Goal: Task Accomplishment & Management: Manage account settings

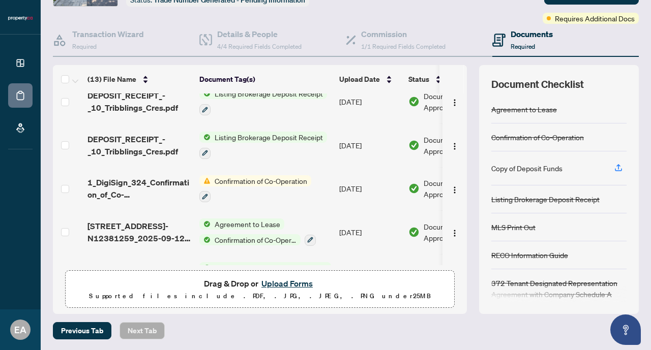
scroll to position [83, 0]
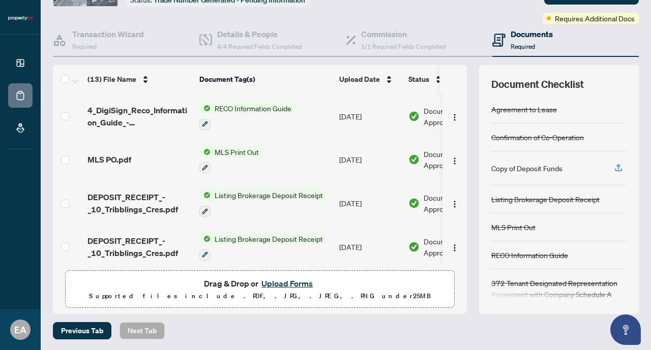
click at [275, 285] on button "Upload Forms" at bounding box center [286, 283] width 57 height 13
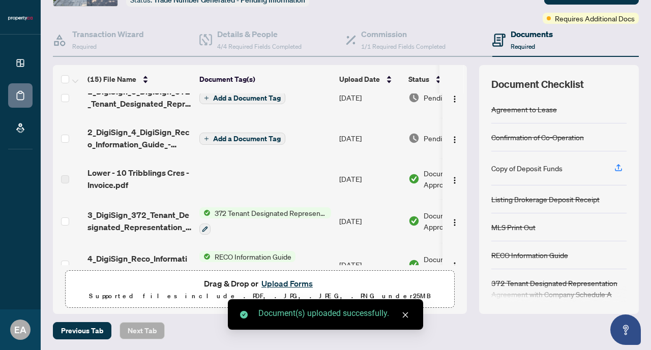
scroll to position [0, 0]
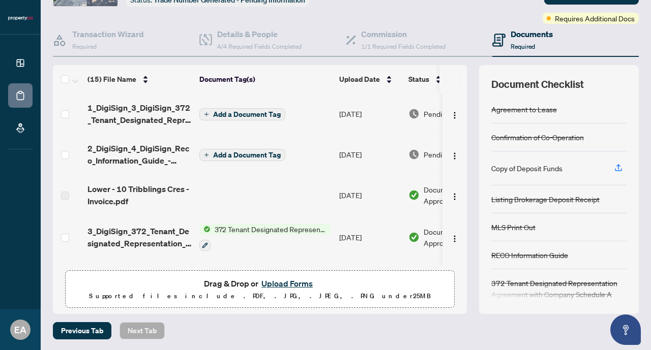
click at [243, 115] on span "Add a Document Tag" at bounding box center [247, 114] width 68 height 7
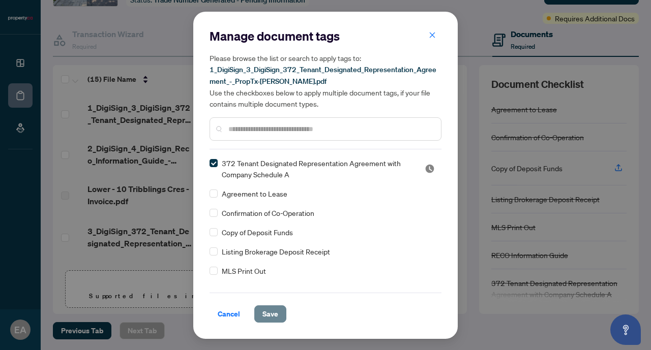
click at [264, 311] on span "Save" at bounding box center [270, 314] width 16 height 16
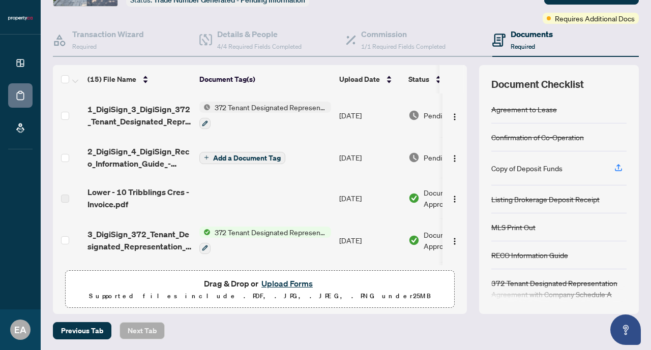
click at [230, 160] on span "Add a Document Tag" at bounding box center [247, 158] width 68 height 7
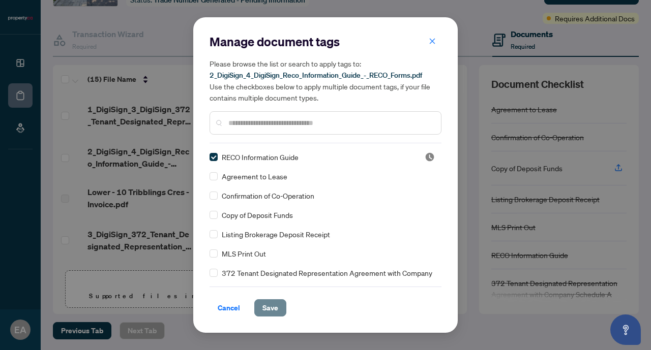
click at [269, 309] on span "Save" at bounding box center [270, 308] width 16 height 16
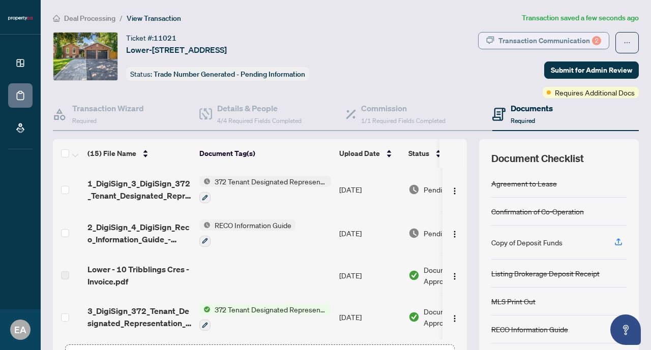
click at [569, 37] on div "Transaction Communication 2" at bounding box center [549, 41] width 103 height 16
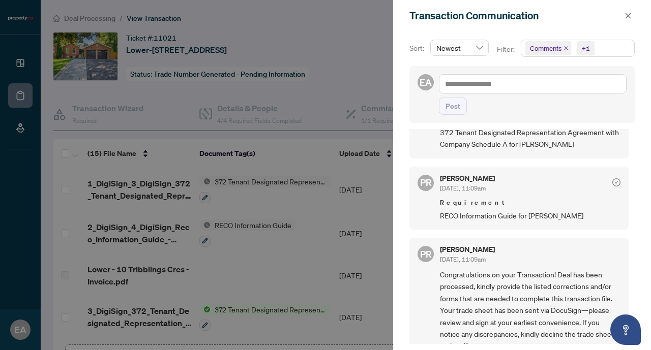
scroll to position [66, 0]
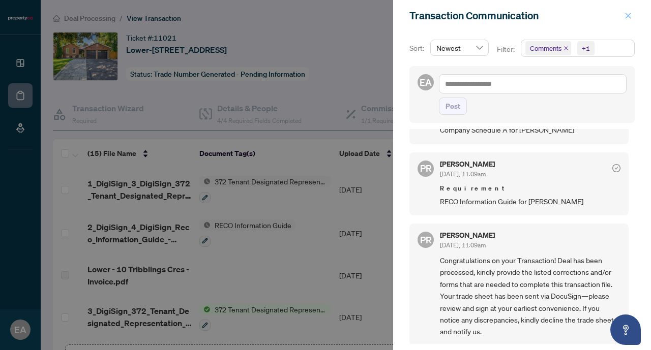
click at [629, 20] on span "button" at bounding box center [627, 16] width 7 height 16
